Goal: Information Seeking & Learning: Find specific page/section

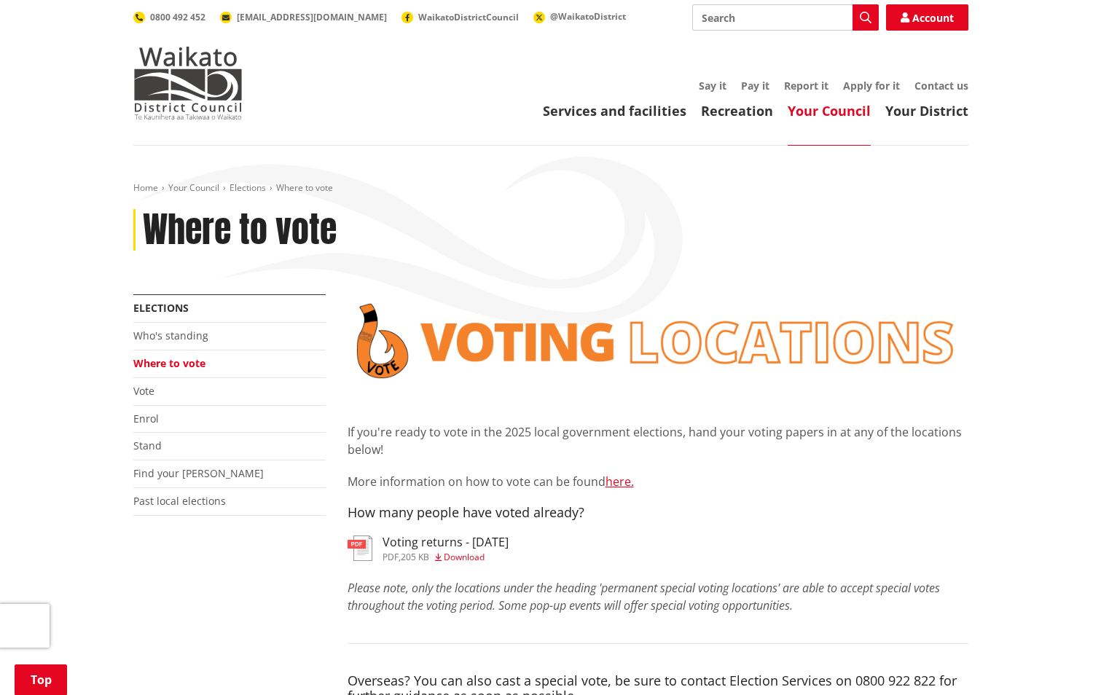
scroll to position [291, 0]
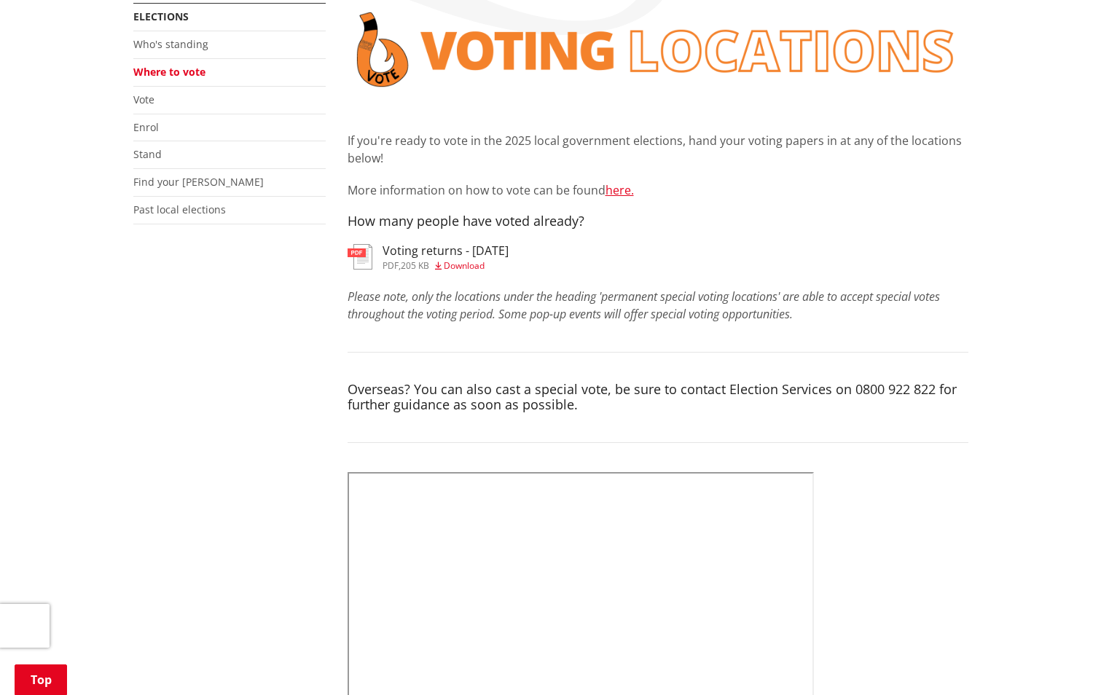
click at [460, 256] on h3 "Voting returns - [DATE]" at bounding box center [445, 251] width 126 height 14
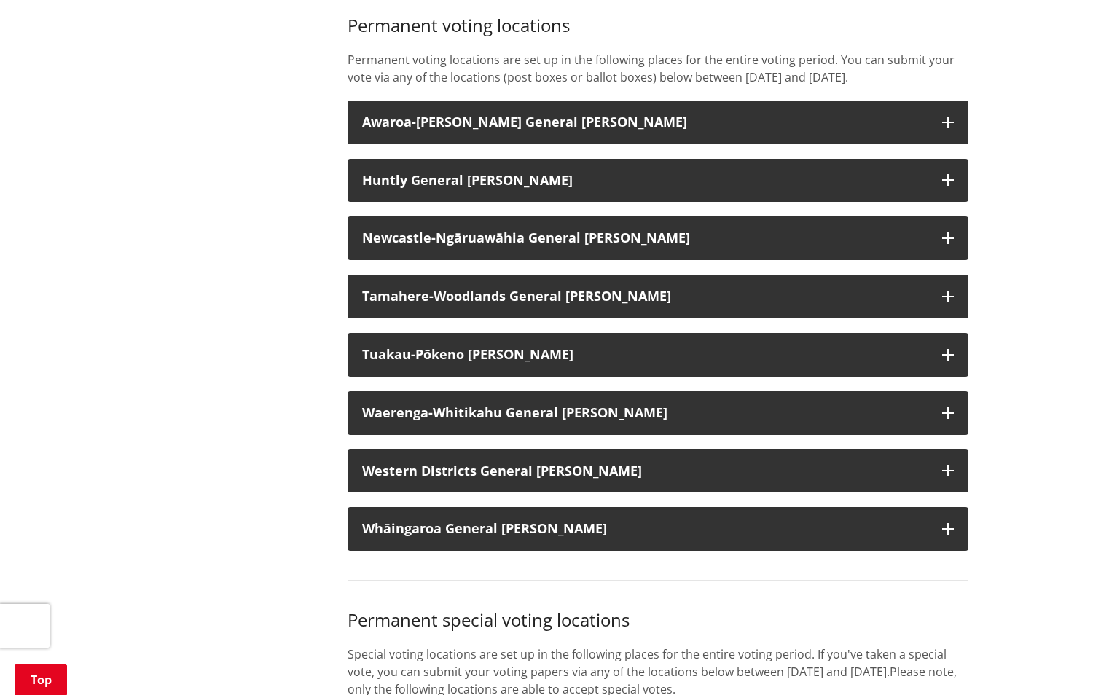
scroll to position [1165, 0]
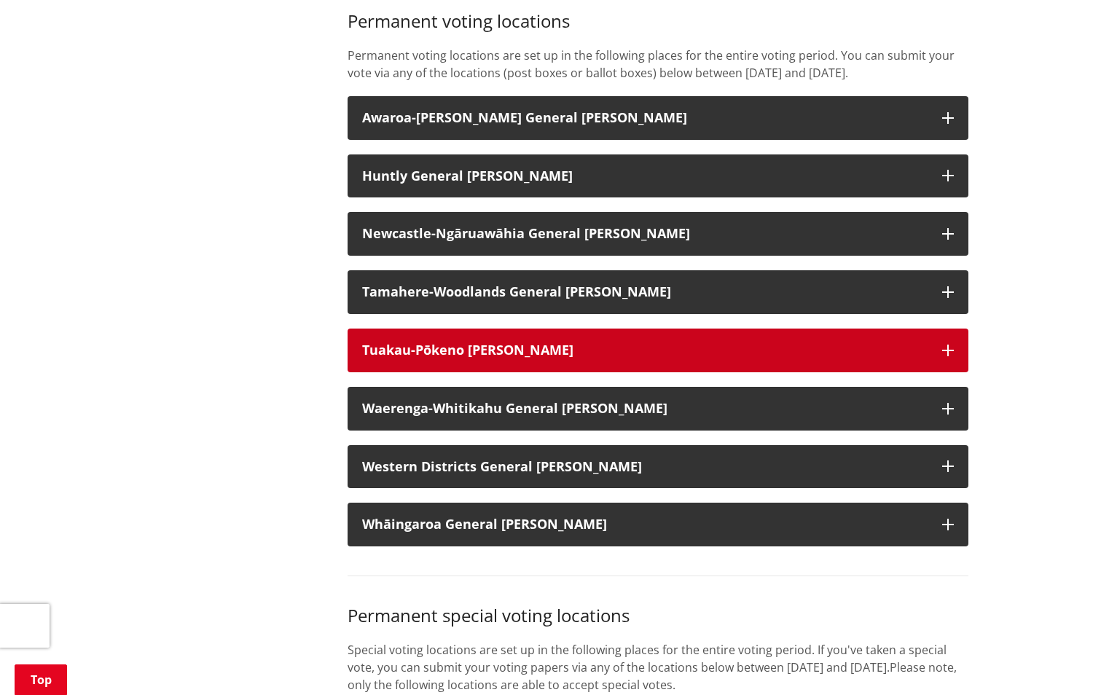
click at [512, 358] on h3 "Tuakau-Pōkeno [PERSON_NAME]" at bounding box center [644, 350] width 565 height 15
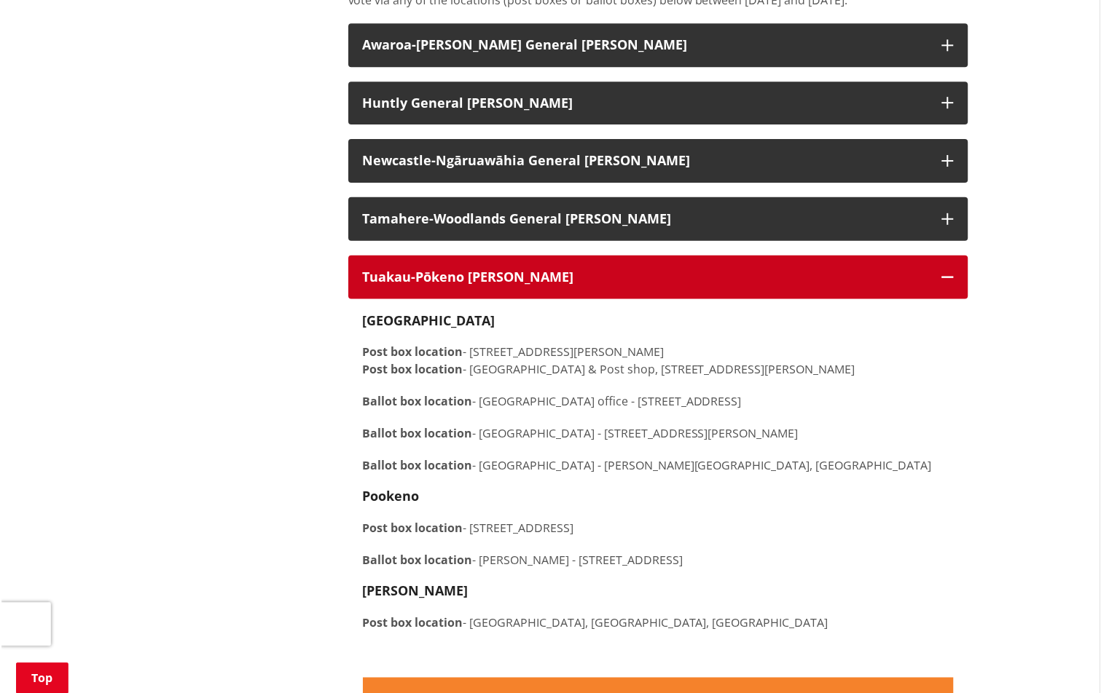
scroll to position [1384, 0]
